Goal: Transaction & Acquisition: Purchase product/service

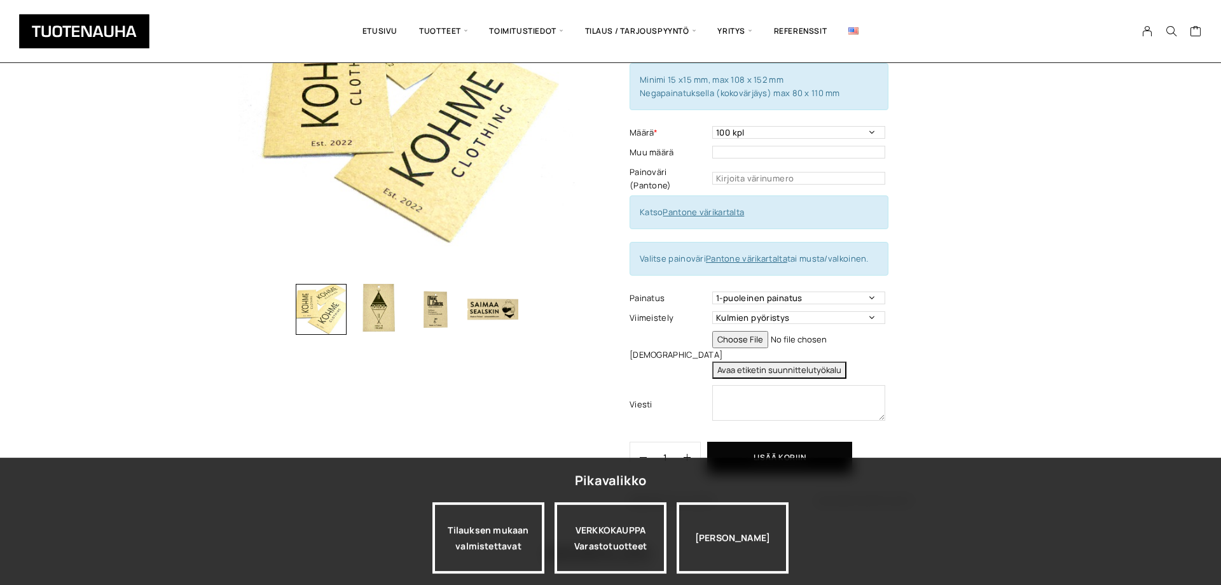
scroll to position [179, 0]
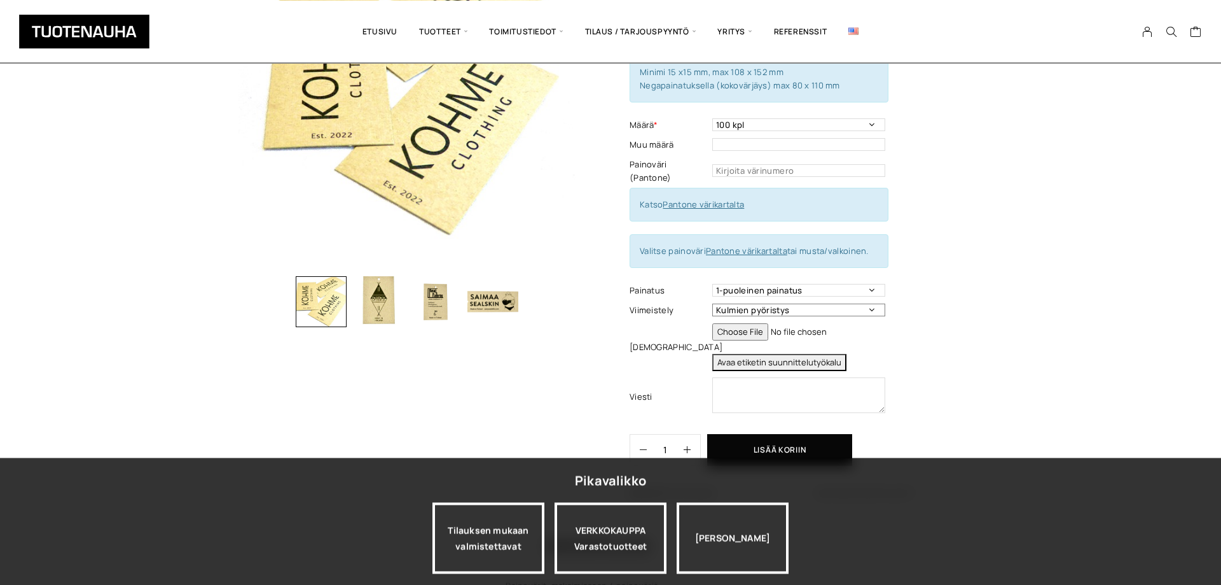
click at [712, 303] on select "Kulmien pyöristys Rei´itys Ei viimeistelyä" at bounding box center [798, 309] width 173 height 13
select select "Rei´itys"
click option "Rei´itys" at bounding box center [0, 0] width 0 height 0
click at [924, 228] on div "Riippulappu Lisää koriin ja valitse tarjouspyyntö / lisätilaus Materiaali * Foc…" at bounding box center [806, 221] width 353 height 576
click at [925, 225] on div "Riippulappu Lisää koriin ja valitse tarjouspyyntö / lisätilaus Materiaali * Foc…" at bounding box center [806, 221] width 353 height 576
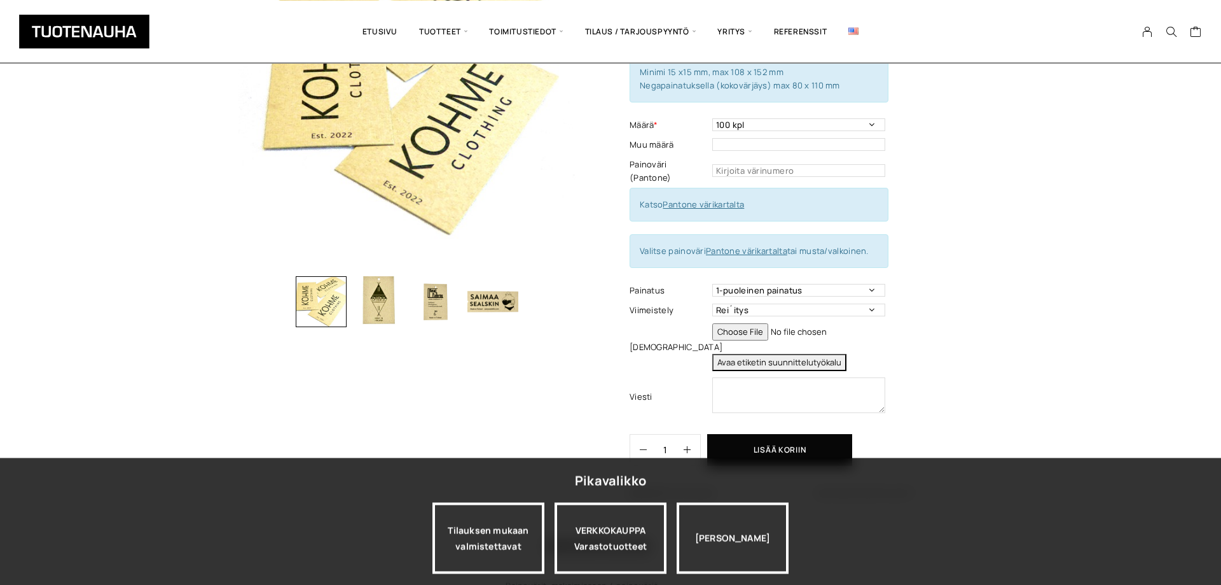
click at [925, 225] on div "Riippulappu Lisää koriin ja valitse tarjouspyyntö / lisätilaus Materiaali * Foc…" at bounding box center [806, 221] width 353 height 576
drag, startPoint x: 949, startPoint y: 219, endPoint x: 965, endPoint y: 212, distance: 17.1
click at [952, 218] on div "Riippulappu Lisää koriin ja valitse tarjouspyyntö / lisätilaus Materiaali * Foc…" at bounding box center [806, 221] width 353 height 576
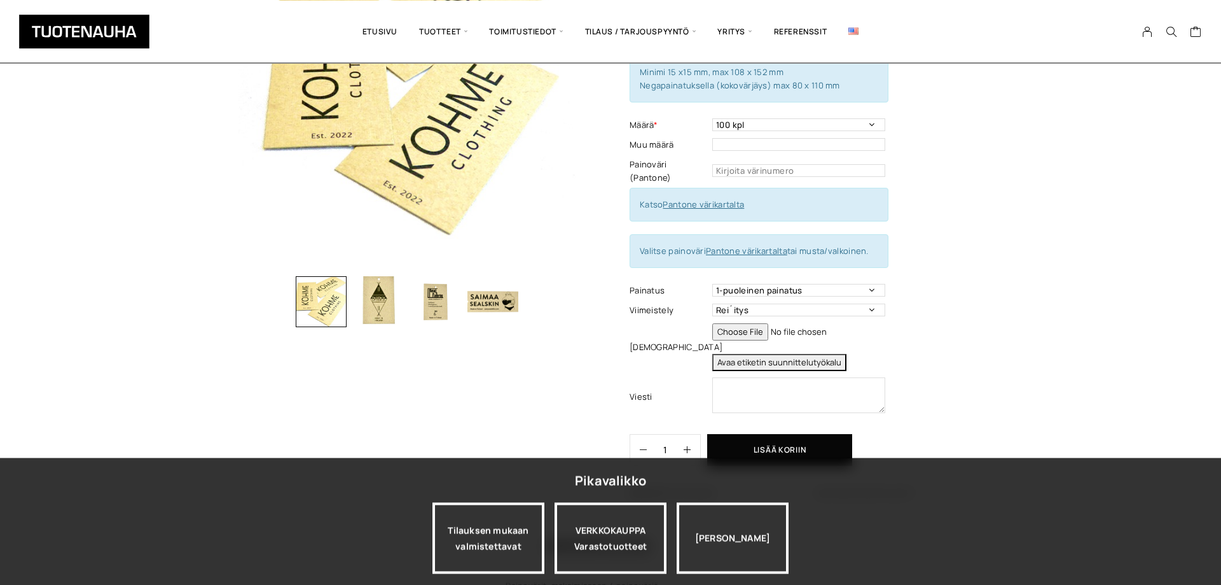
click at [1042, 173] on div "Riippulappu Lisää koriin ja valitse tarjouspyyntö / lisätilaus Materiaali * Foc…" at bounding box center [610, 313] width 1221 height 760
drag, startPoint x: 1005, startPoint y: 253, endPoint x: 1010, endPoint y: 247, distance: 7.7
click at [1006, 253] on div "Riippulappu Lisää koriin ja valitse tarjouspyyntö / lisätilaus Materiaali * Foc…" at bounding box center [610, 313] width 1221 height 760
click at [1011, 247] on div "Riippulappu Lisää koriin ja valitse tarjouspyyntö / lisätilaus Materiaali * Foc…" at bounding box center [610, 313] width 1221 height 760
